Goal: Information Seeking & Learning: Check status

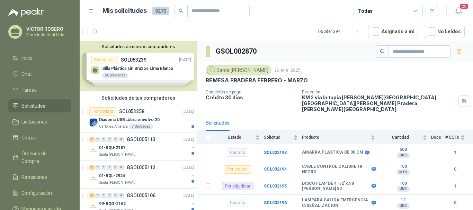
scroll to position [138, 0]
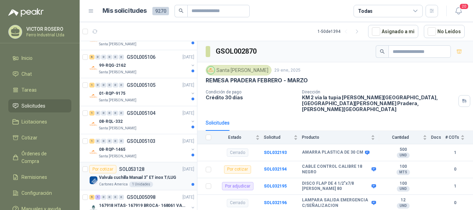
click at [130, 177] on p "Valvula cuchilla Manual 3" ET inox T/LUG" at bounding box center [137, 177] width 77 height 7
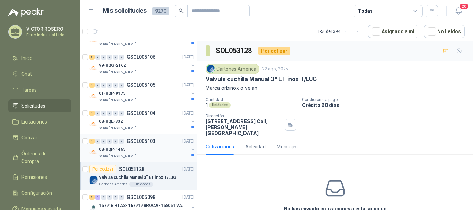
click at [146, 147] on div "08-RQP-1465" at bounding box center [144, 149] width 90 height 8
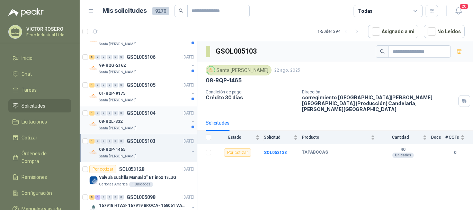
click at [149, 120] on div "08-RQL-332" at bounding box center [144, 121] width 90 height 8
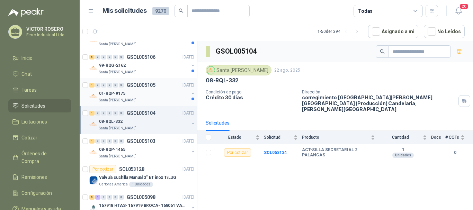
click at [152, 90] on div "01-RQP-9175" at bounding box center [144, 93] width 90 height 8
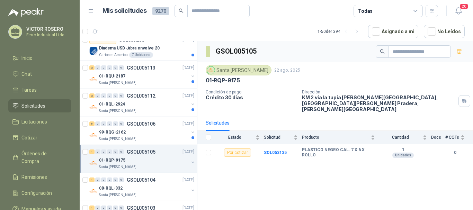
scroll to position [69, 0]
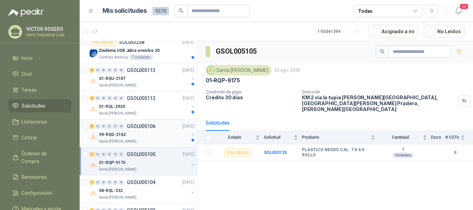
click at [145, 128] on p "GSOL005106" at bounding box center [141, 126] width 29 height 5
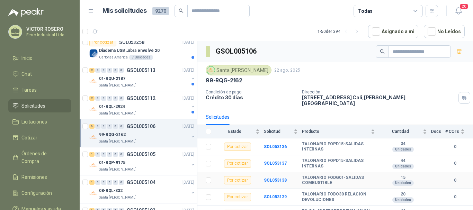
scroll to position [22, 0]
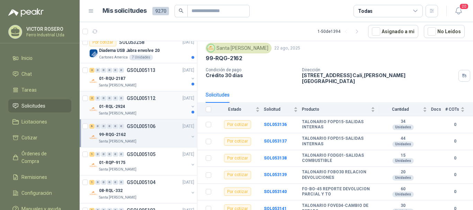
click at [135, 110] on div "01-RQL-2924" at bounding box center [144, 106] width 90 height 8
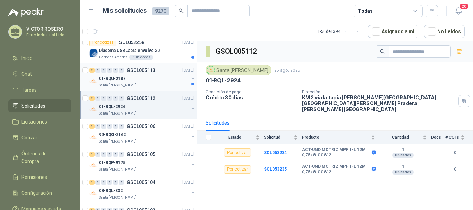
click at [149, 80] on div "01-RQU-2187" at bounding box center [144, 78] width 90 height 8
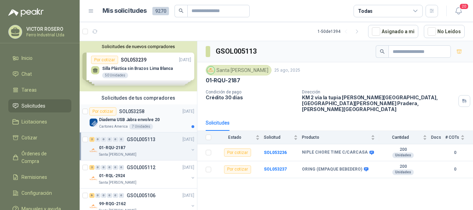
click at [157, 112] on div "Por cotizar SOL053258 [DATE]" at bounding box center [141, 111] width 105 height 8
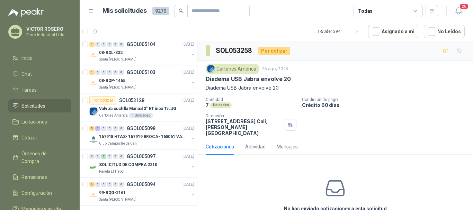
scroll to position [208, 0]
click at [165, 153] on div "0 0 2 0 0 0 GSOL005097 [DATE]" at bounding box center [142, 156] width 106 height 8
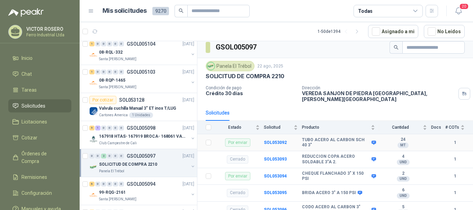
scroll to position [5, 0]
